Goal: Task Accomplishment & Management: Complete application form

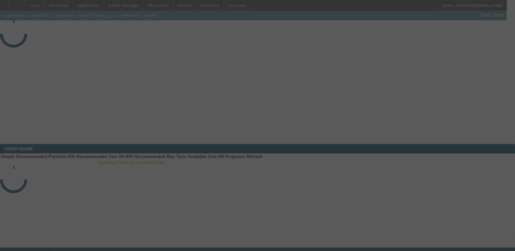
select select "3"
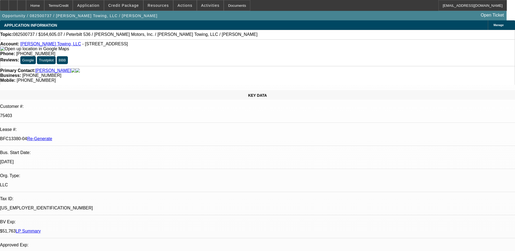
select select "0"
select select "2"
select select "0"
select select "6"
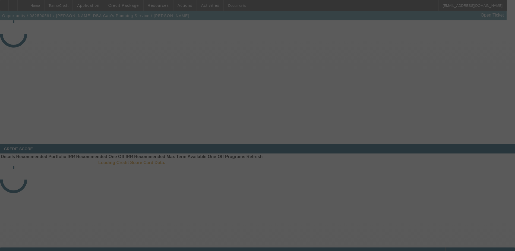
select select "4"
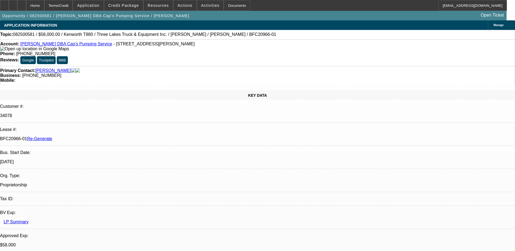
select select "0"
select select "1"
select select "9"
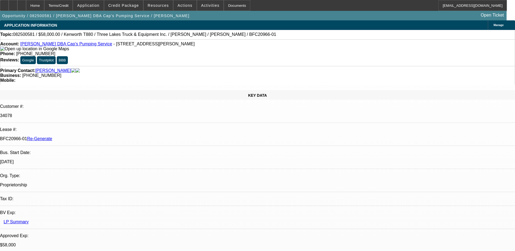
select select "6"
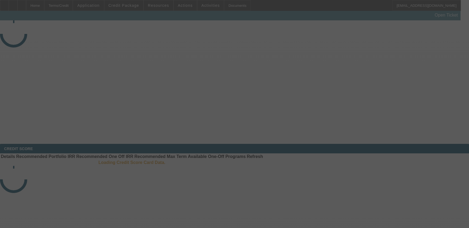
select select "3"
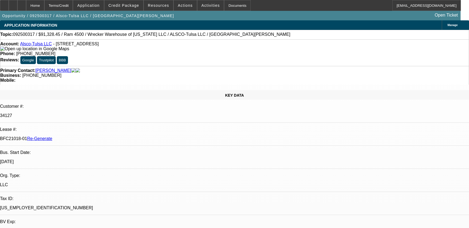
select select "0"
select select "6"
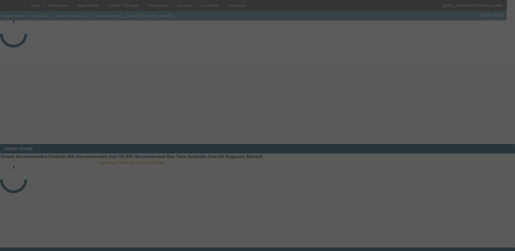
select select "3"
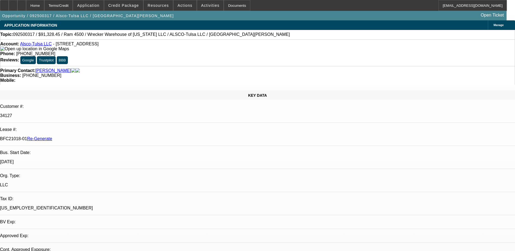
select select "0"
select select "6"
click at [73, 113] on p "34127" at bounding box center [257, 115] width 515 height 5
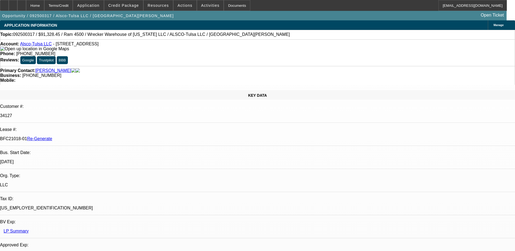
click at [73, 113] on p "34127" at bounding box center [257, 115] width 515 height 5
click at [68, 113] on p "34127" at bounding box center [257, 115] width 515 height 5
copy p "34127"
drag, startPoint x: 63, startPoint y: 93, endPoint x: 86, endPoint y: 92, distance: 23.4
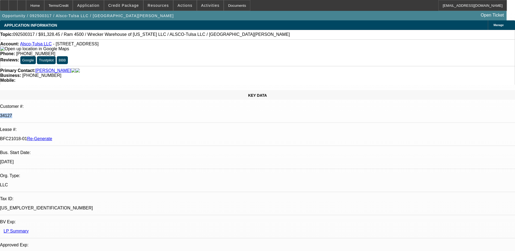
click at [86, 136] on div "BFC21018-01 Re-Generate" at bounding box center [257, 138] width 515 height 5
copy p "BFC21018-01"
click at [225, 2] on div "Documents" at bounding box center [237, 5] width 27 height 11
click at [230, 3] on div "Documents" at bounding box center [237, 5] width 27 height 11
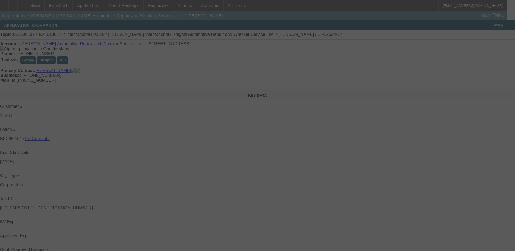
select select "4"
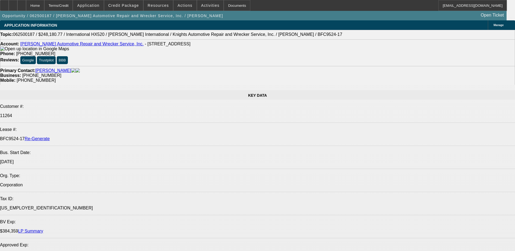
select select "0"
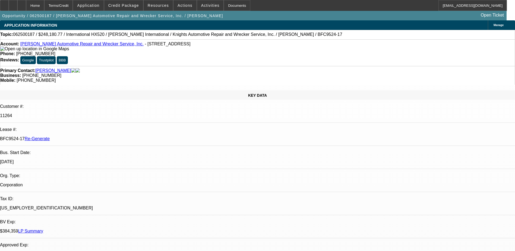
select select "0"
select select "1"
select select "6"
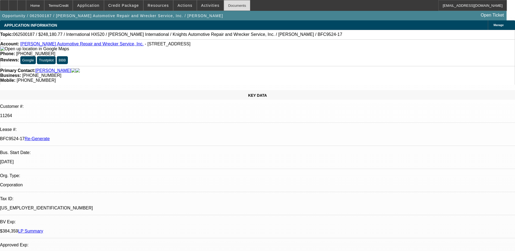
click at [225, 4] on div "Documents" at bounding box center [237, 5] width 27 height 11
click at [224, 9] on div "Documents" at bounding box center [237, 5] width 27 height 11
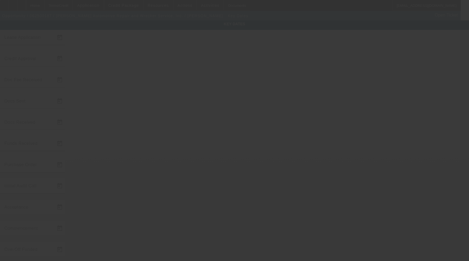
type input "[DATE]"
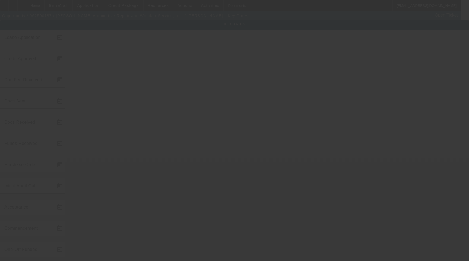
type input "[DATE]"
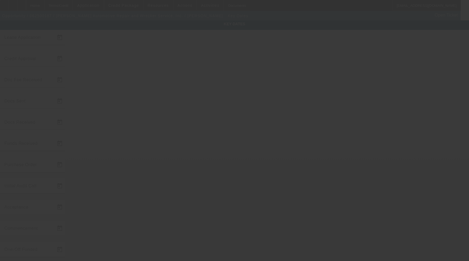
type input "[DATE]"
